Goal: Navigation & Orientation: Find specific page/section

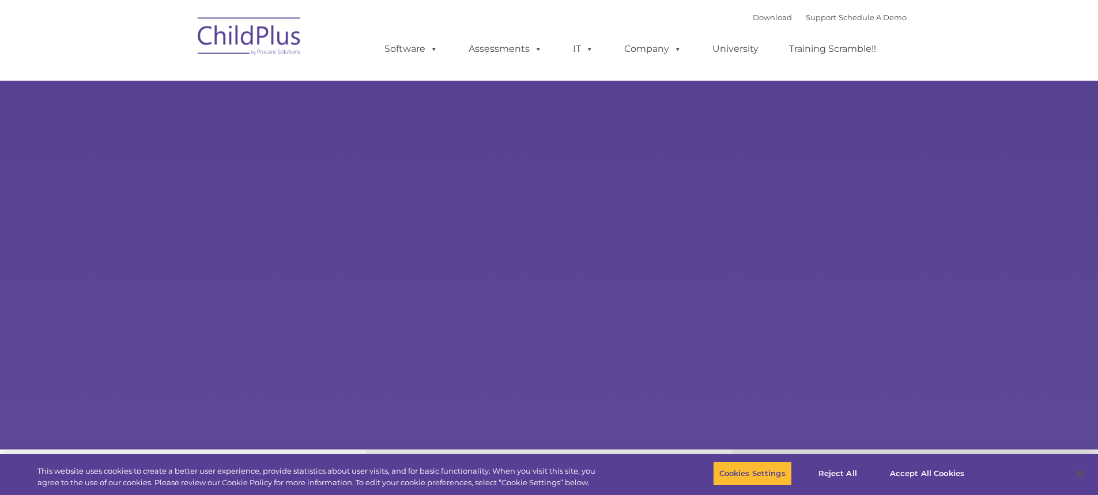
select select "MEDIUM"
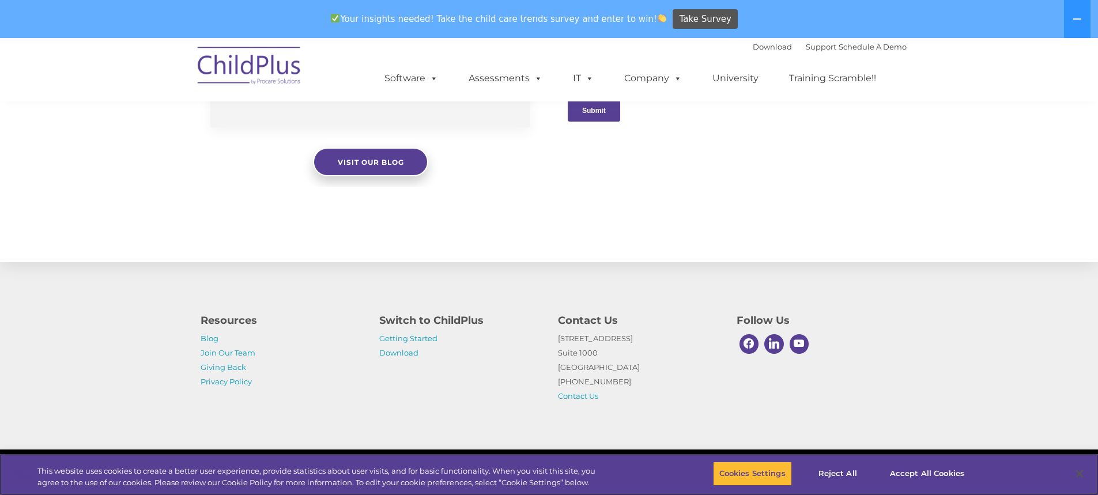
scroll to position [1213, 0]
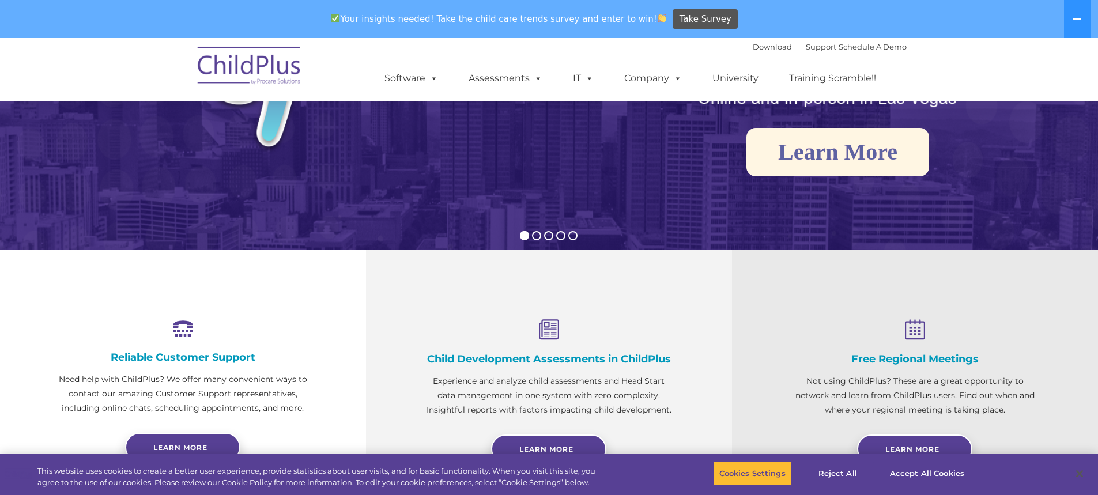
scroll to position [0, 0]
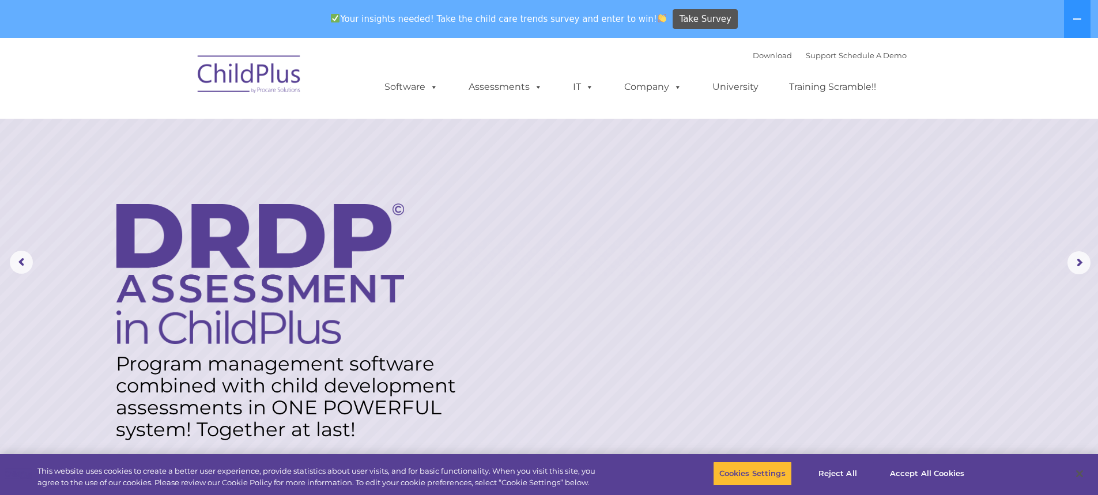
click at [265, 75] on img at bounding box center [249, 76] width 115 height 58
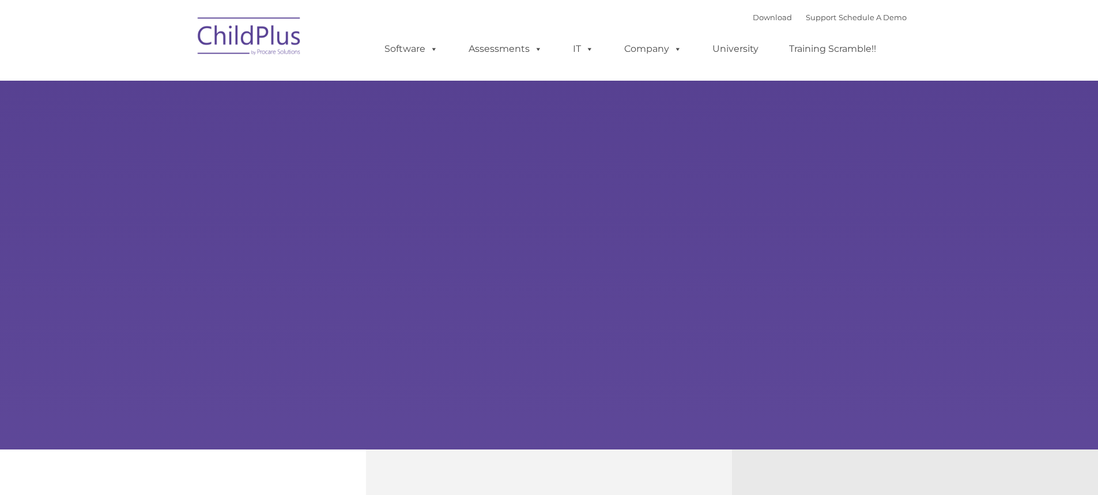
type input ""
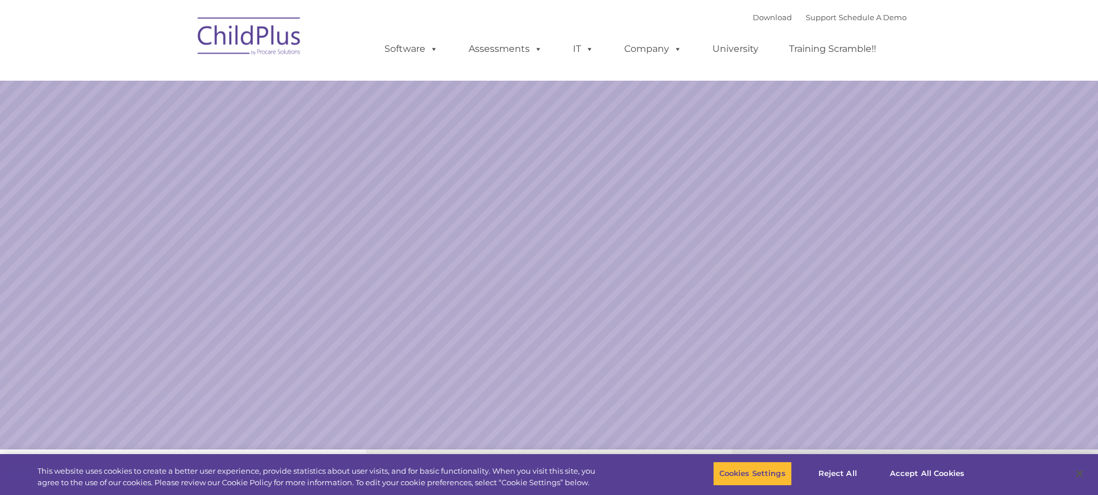
select select "MEDIUM"
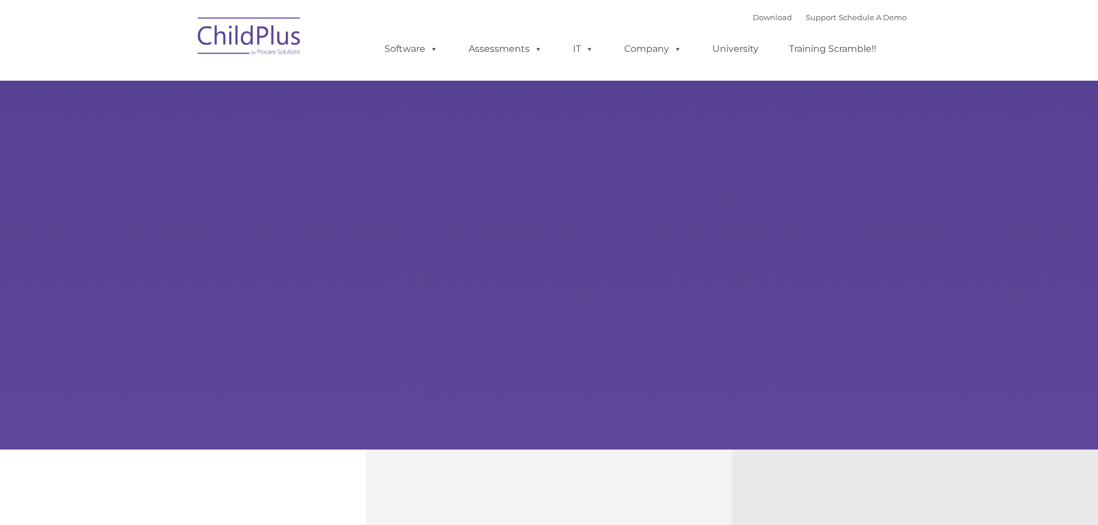
type input ""
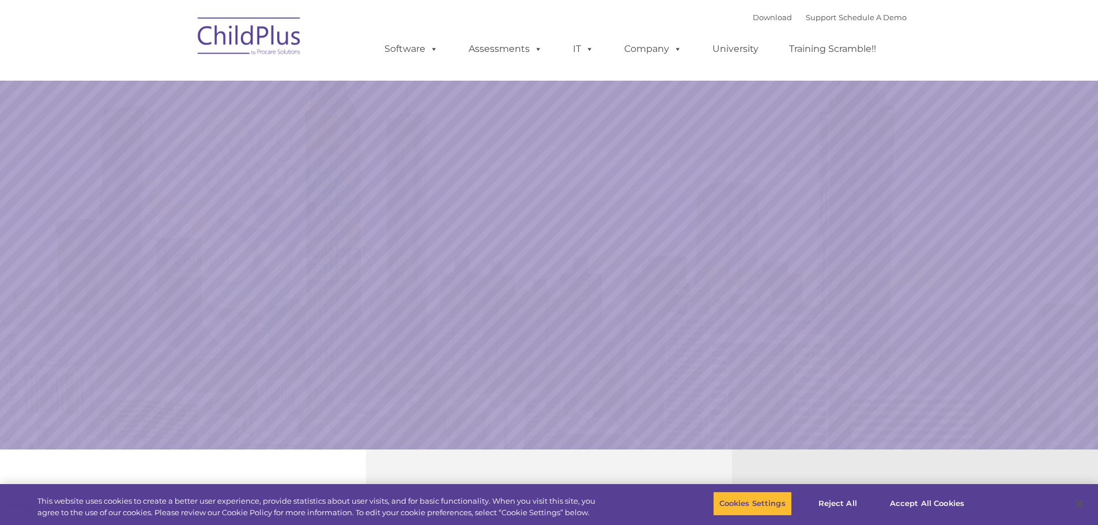
select select "MEDIUM"
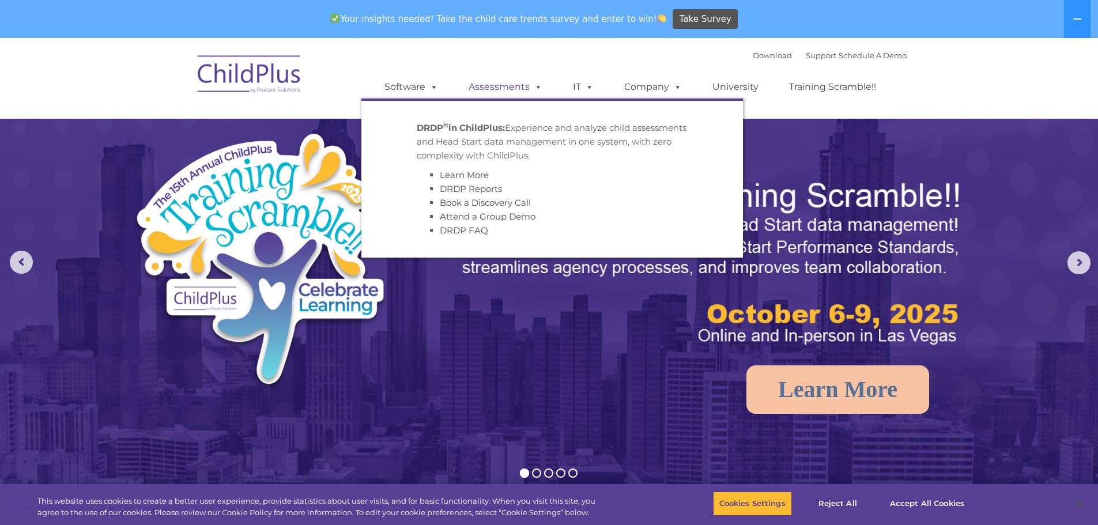
click at [509, 89] on link "Assessments" at bounding box center [505, 87] width 97 height 23
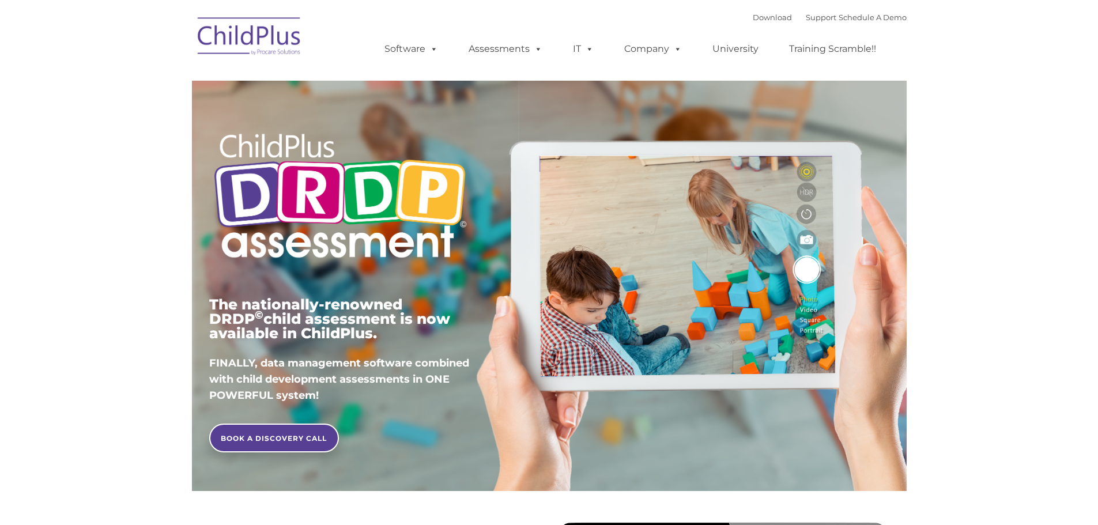
type input ""
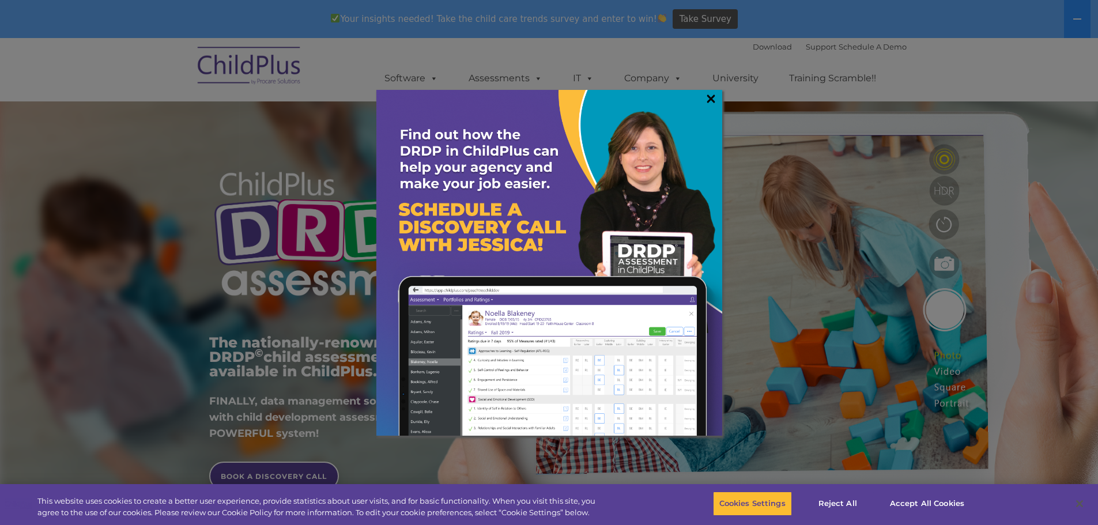
click at [715, 99] on link "×" at bounding box center [711, 99] width 13 height 12
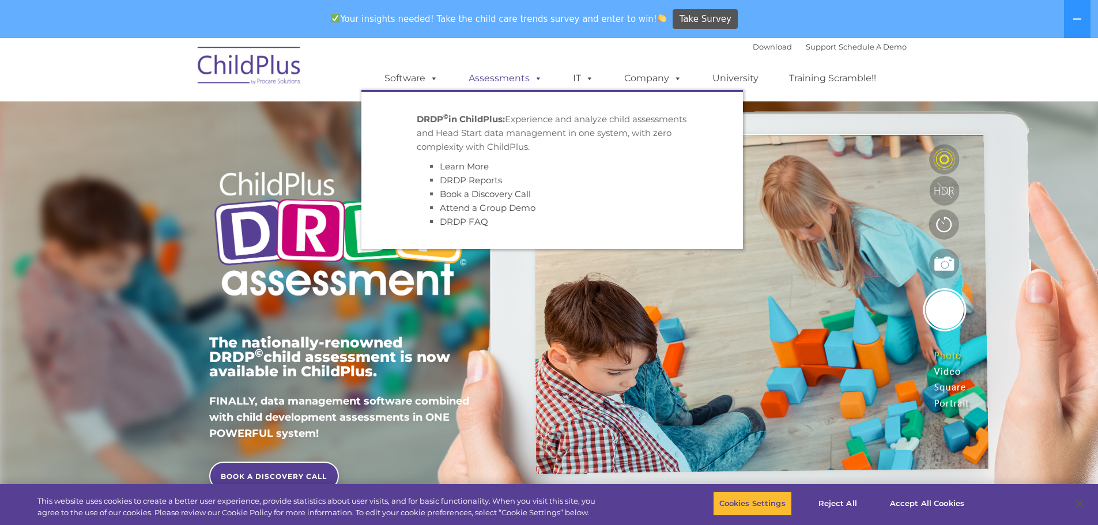
click at [537, 77] on span at bounding box center [536, 78] width 13 height 11
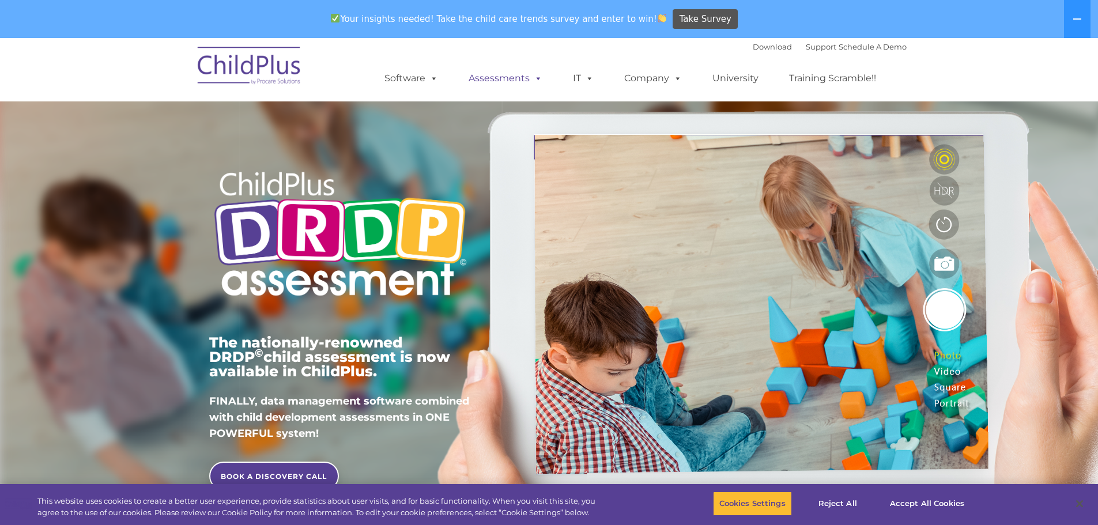
click at [539, 77] on span at bounding box center [536, 78] width 13 height 11
click at [575, 52] on div "Download Support | Schedule A Demo  MENU MENU Software ChildPlus: The original…" at bounding box center [634, 69] width 545 height 63
click at [1078, 17] on icon at bounding box center [1077, 18] width 9 height 9
